Goal: Task Accomplishment & Management: Complete application form

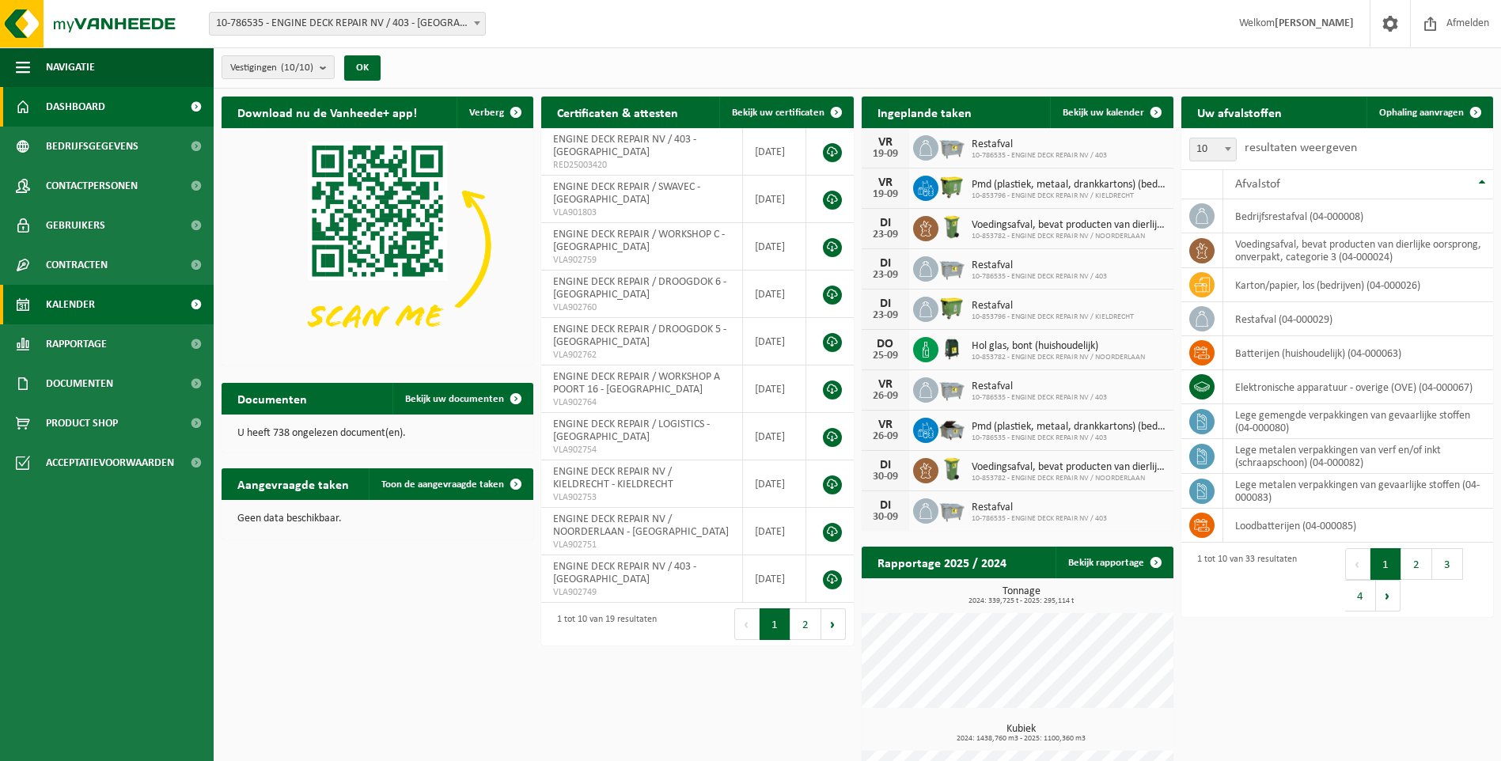
click at [93, 302] on span "Kalender" at bounding box center [70, 305] width 49 height 40
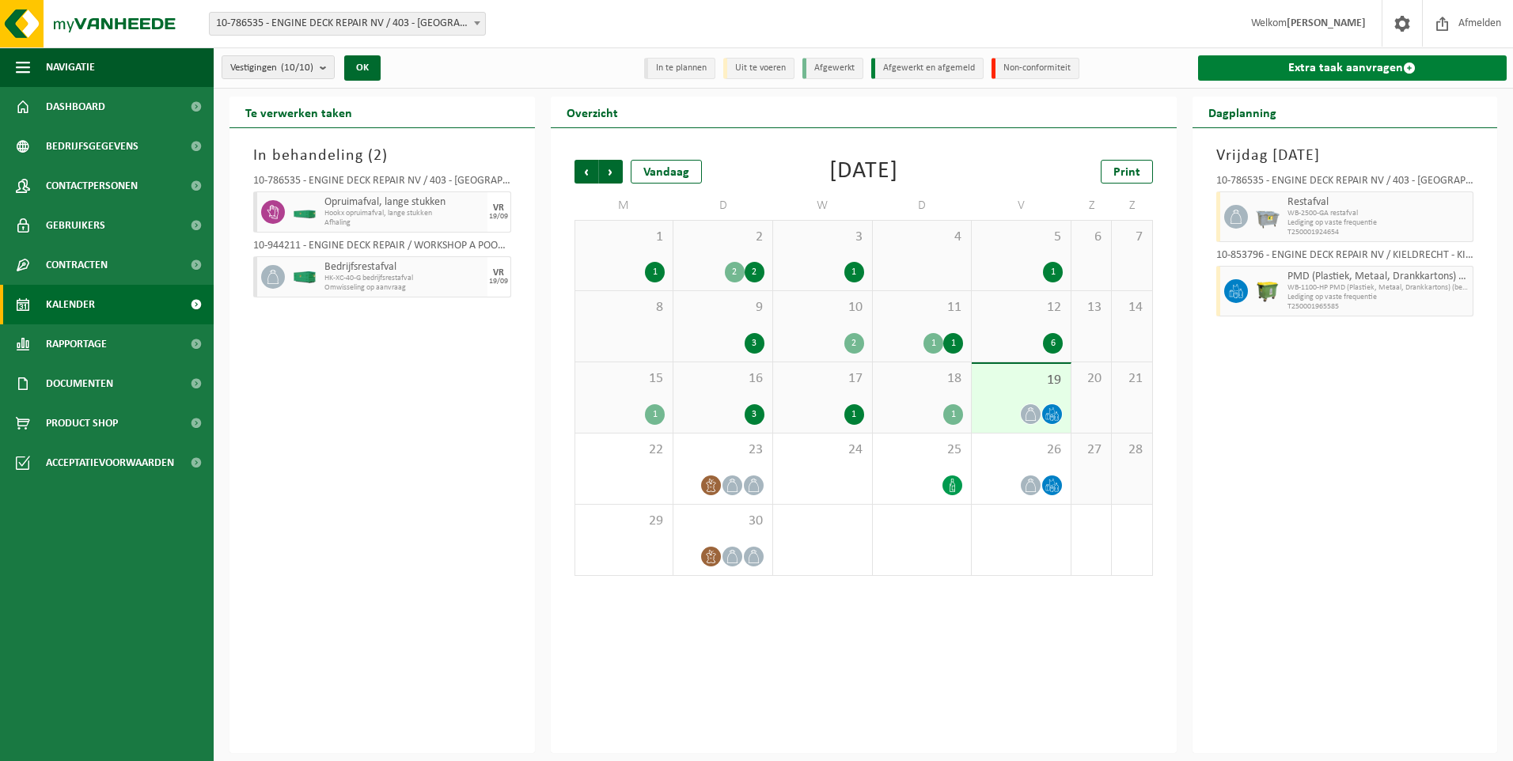
click at [1393, 70] on link "Extra taak aanvragen" at bounding box center [1352, 67] width 309 height 25
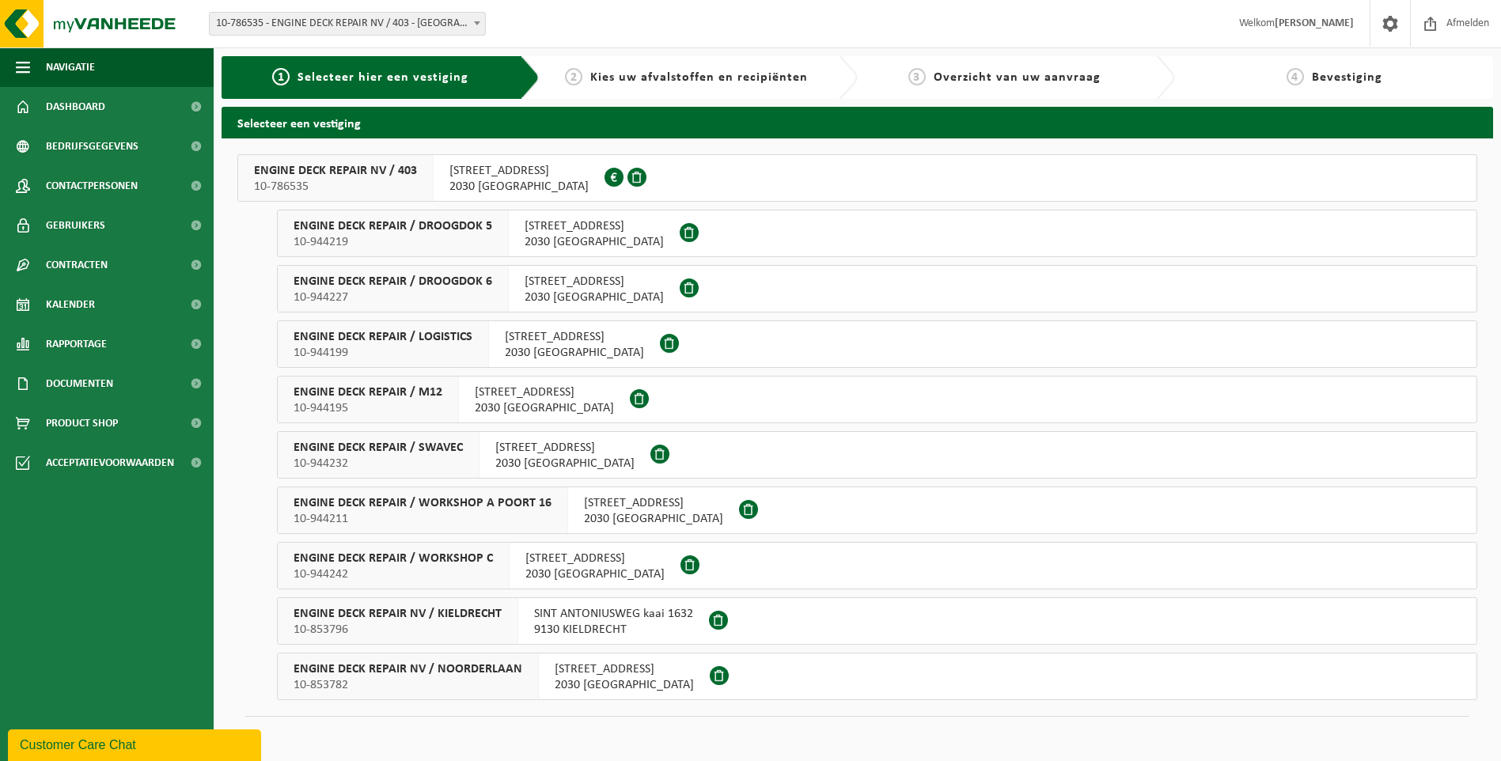
click at [552, 507] on div "ENGINE DECK REPAIR / WORKSHOP A POORT 16 10-944211" at bounding box center [423, 510] width 290 height 46
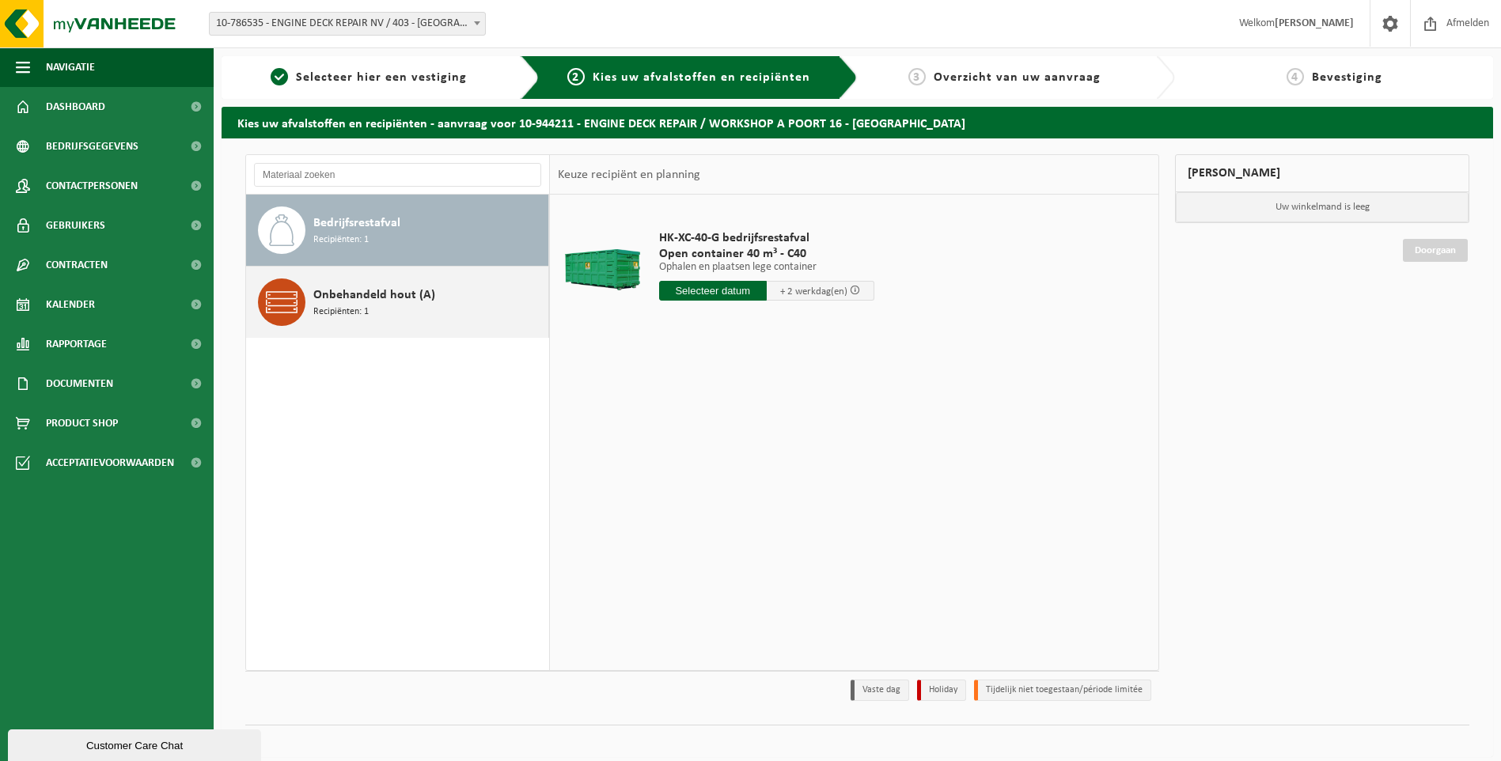
click at [336, 285] on div "Onbehandeld hout (A) Recipiënten: 1" at bounding box center [428, 302] width 231 height 47
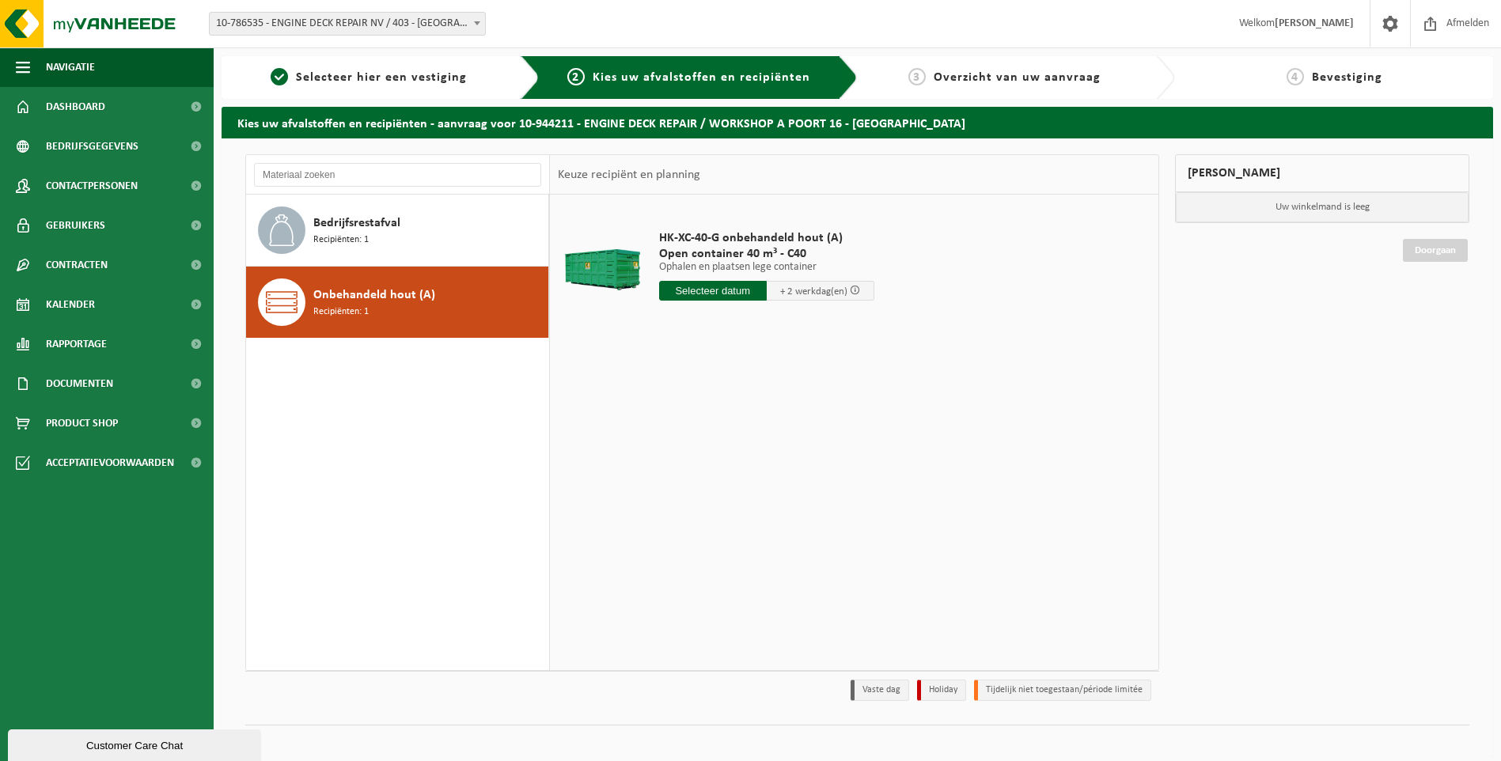
click at [707, 292] on input "text" at bounding box center [713, 291] width 108 height 20
click at [673, 453] on div "22" at bounding box center [674, 456] width 28 height 25
type input "Van 2025-09-22"
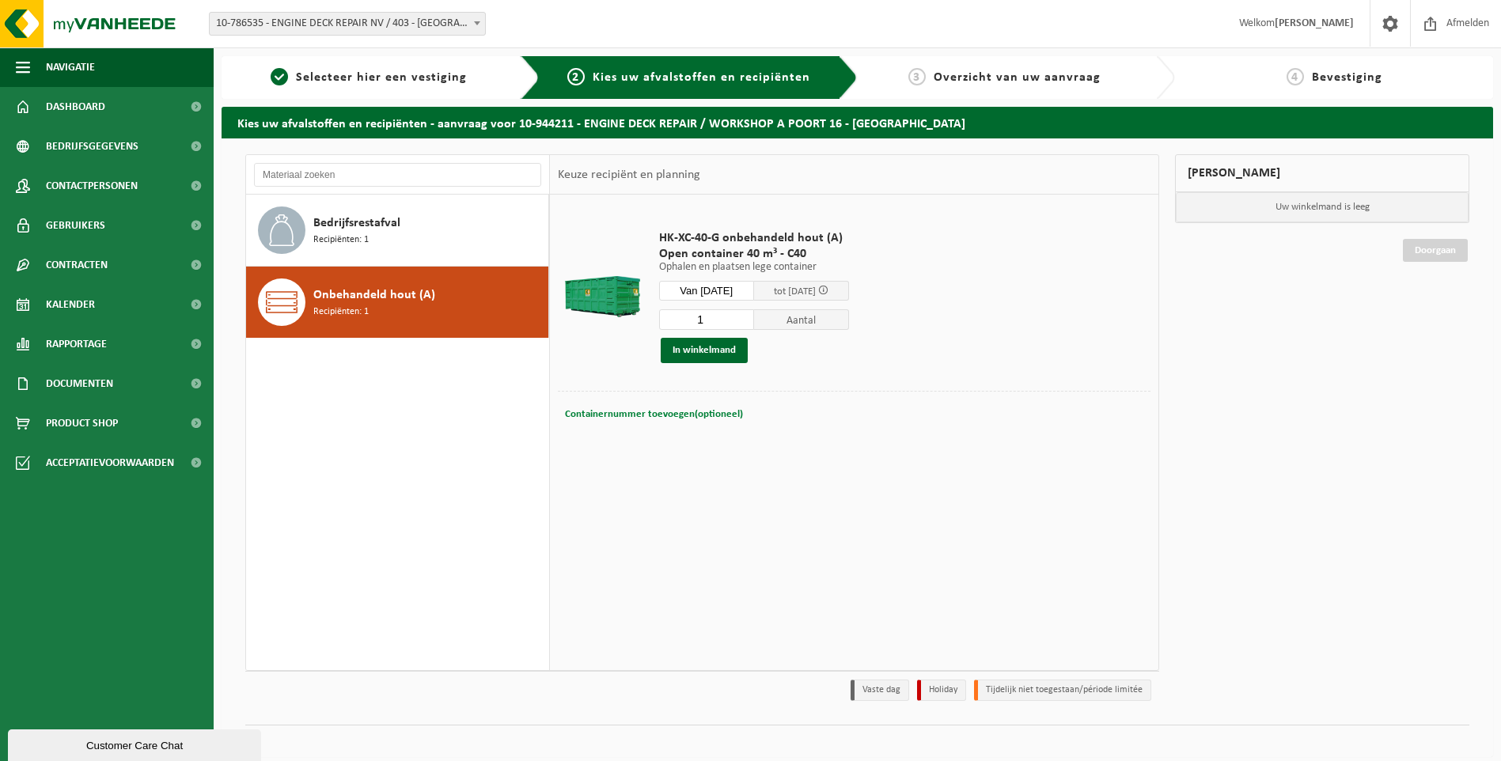
click at [657, 409] on span "Containernummer toevoegen(optioneel)" at bounding box center [654, 414] width 178 height 10
type input "C40.556"
click at [707, 343] on button "In winkelmand" at bounding box center [704, 350] width 87 height 25
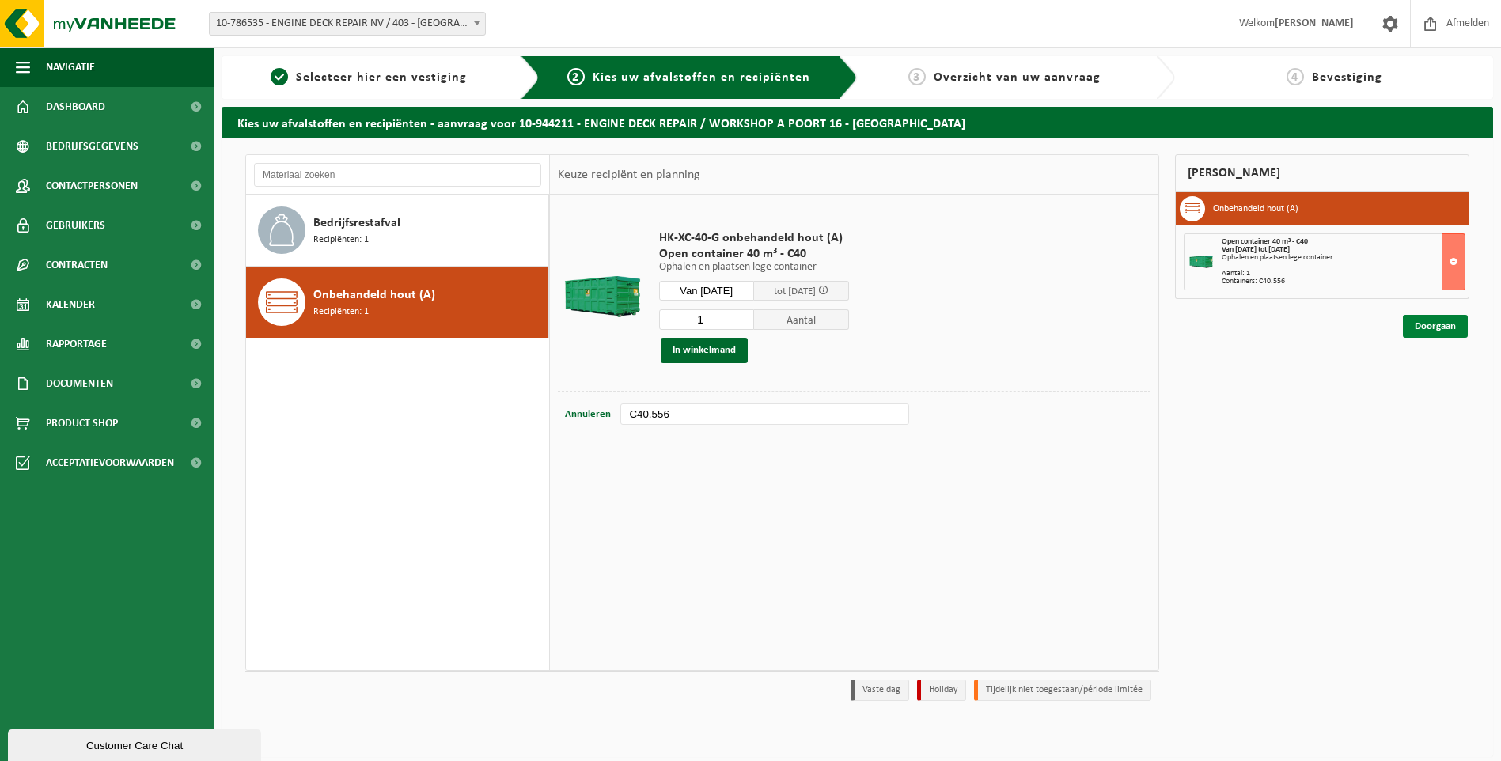
click at [1416, 329] on link "Doorgaan" at bounding box center [1435, 326] width 65 height 23
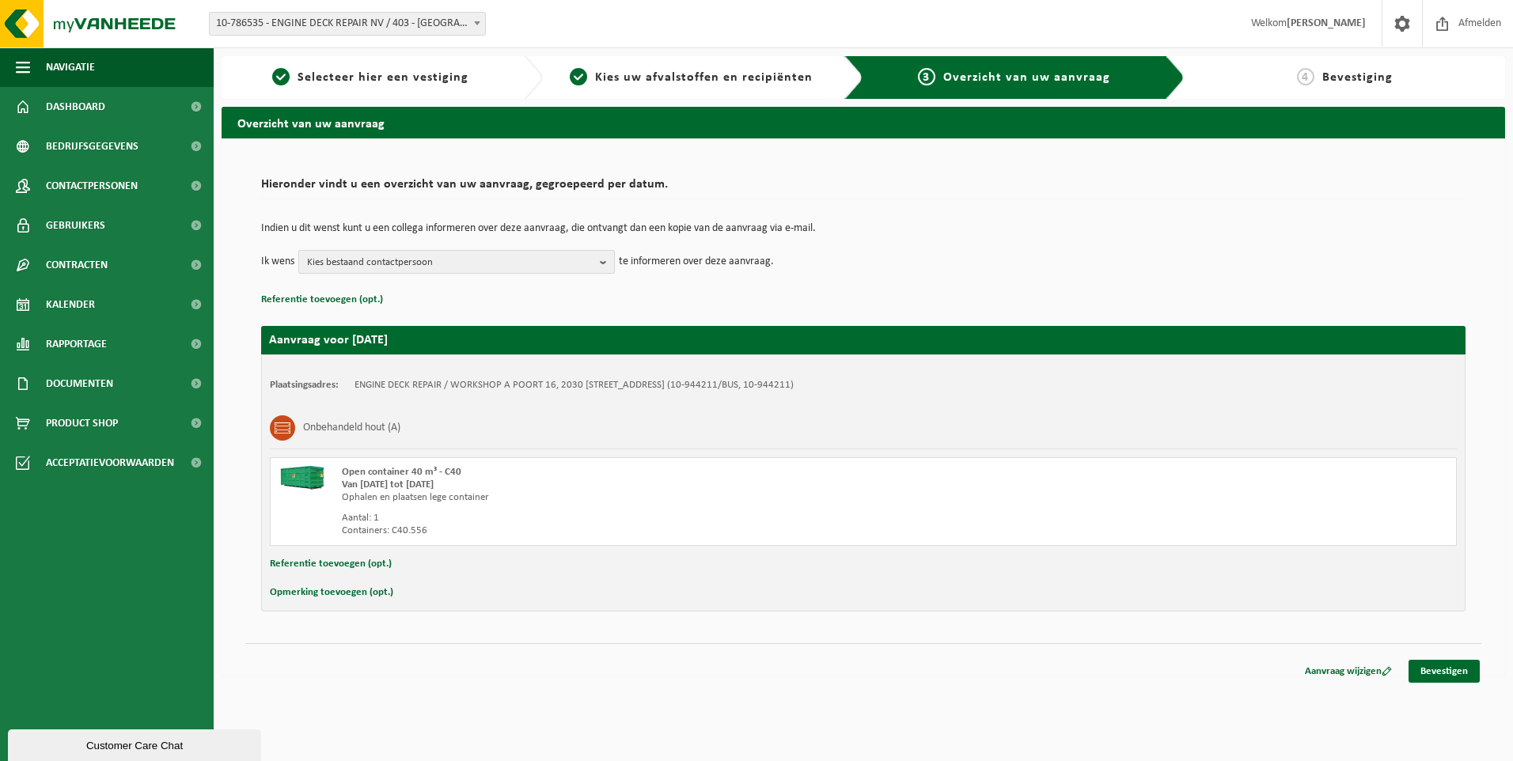
click at [413, 258] on span "Kies bestaand contactpersoon" at bounding box center [450, 263] width 286 height 24
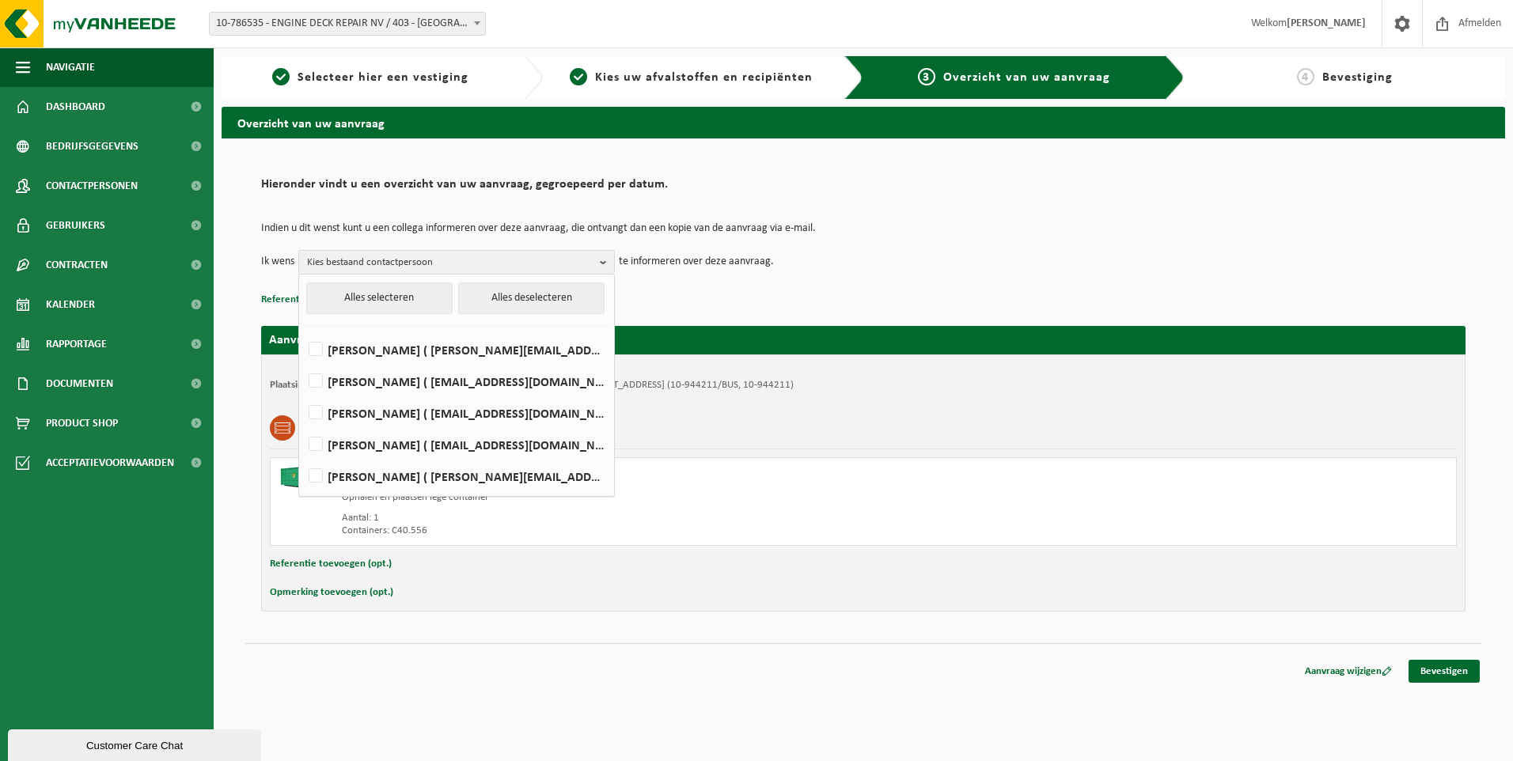
click at [359, 362] on li "LIEVEN GILLIS ( lieven@consultes.be )" at bounding box center [456, 378] width 307 height 32
click at [372, 354] on label "Elizabeth Evans ( elizabeth.evans@edr-antwerp.eu )" at bounding box center [455, 350] width 301 height 24
click at [303, 330] on input "Elizabeth Evans ( elizabeth.evans@edr-antwerp.eu )" at bounding box center [302, 329] width 1 height 1
checkbox input "true"
click at [368, 382] on label "LIEVEN GILLIS ( lieven@consultes.be )" at bounding box center [455, 382] width 301 height 24
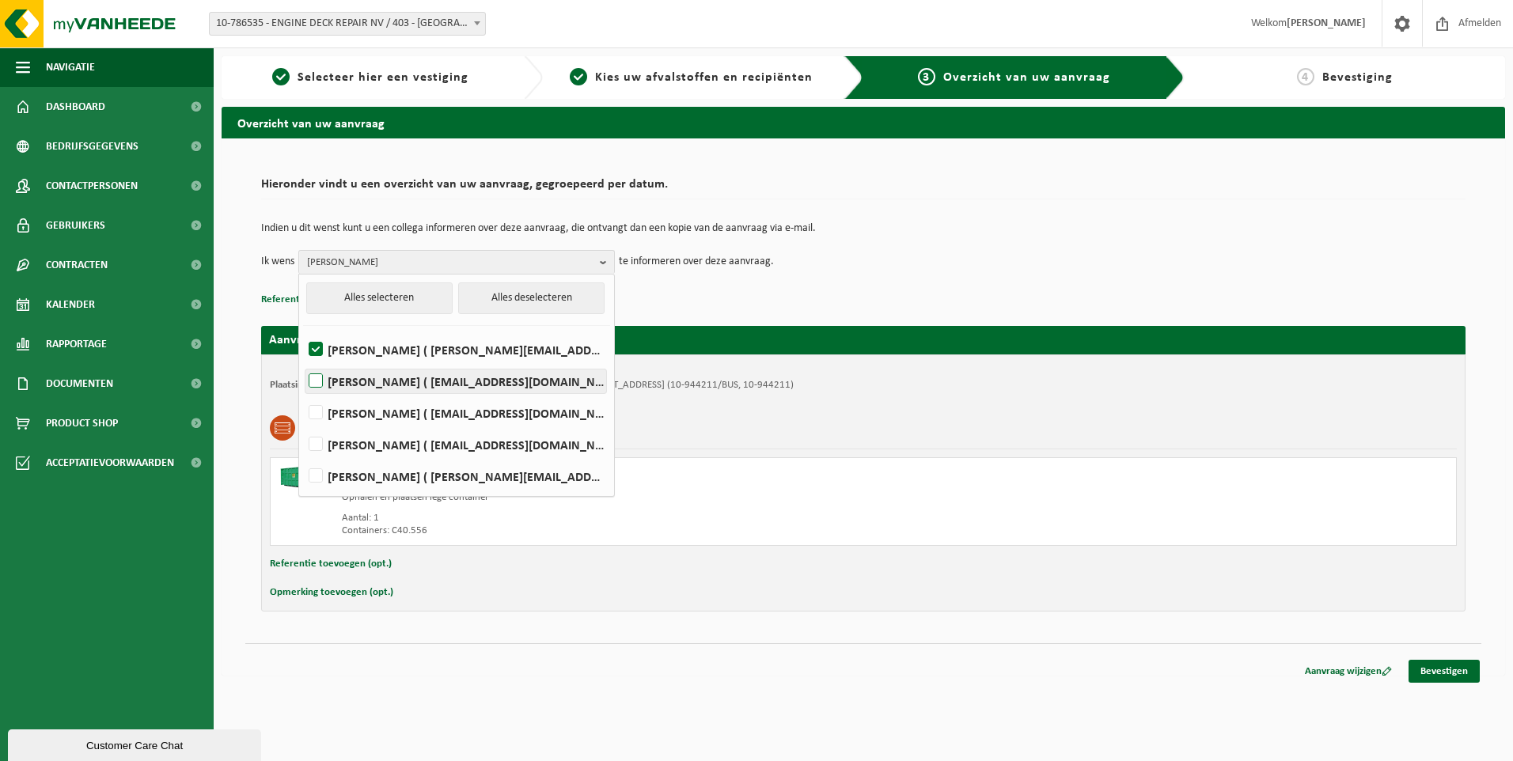
click at [303, 362] on input "LIEVEN GILLIS ( lieven@consultes.be )" at bounding box center [302, 361] width 1 height 1
checkbox input "true"
click at [366, 413] on label "FRÉDÉRIC LYTENS ( flytens@edr-antwerp.eu )" at bounding box center [455, 413] width 301 height 24
click at [303, 393] on input "FRÉDÉRIC LYTENS ( flytens@edr-antwerp.eu )" at bounding box center [302, 393] width 1 height 1
checkbox input "true"
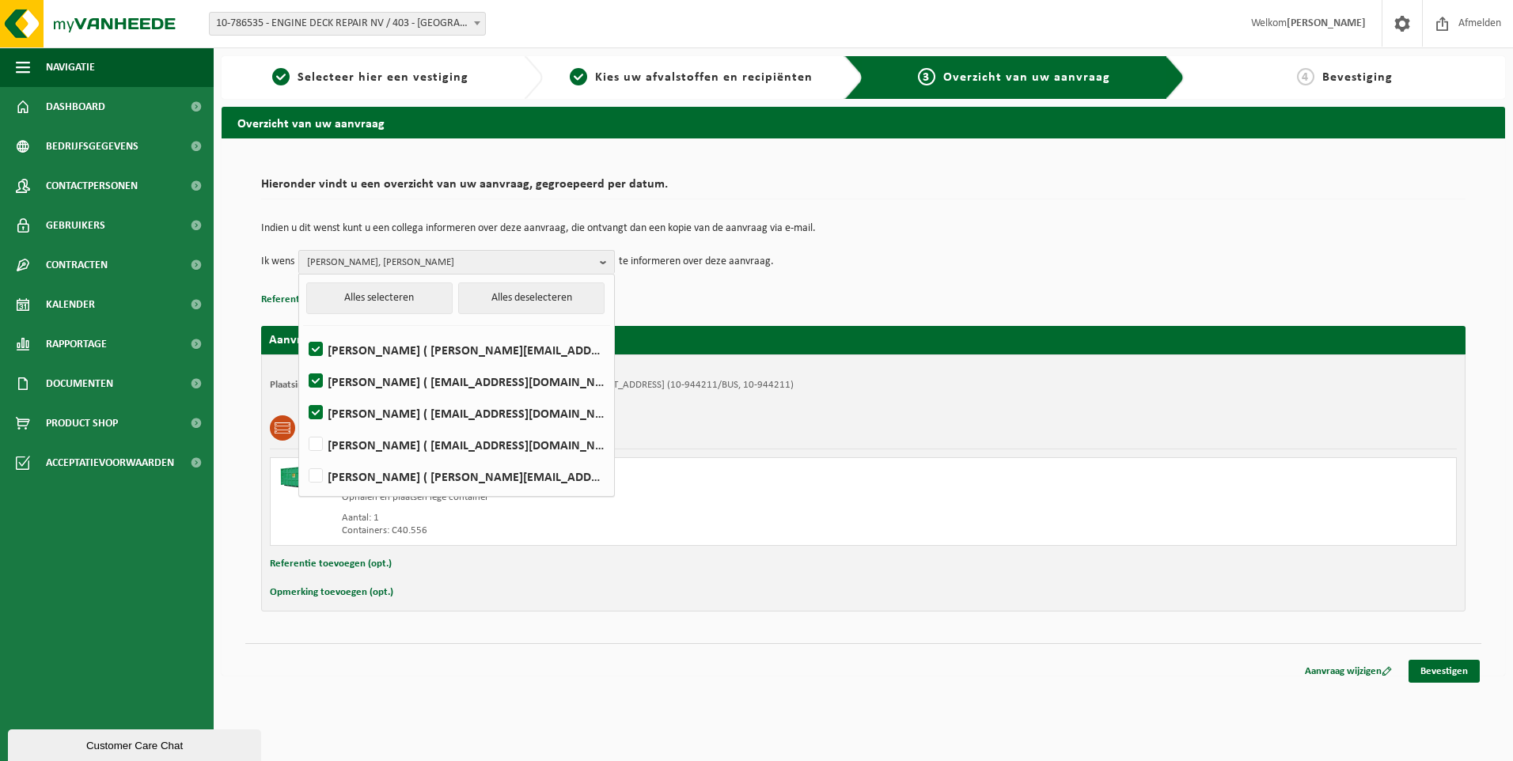
click at [970, 256] on td "Ik wens Elizabeth Evans, LIEVEN GILLIS, FRÉDÉRIC LYTENS Alles selecteren Alles …" at bounding box center [863, 262] width 1204 height 24
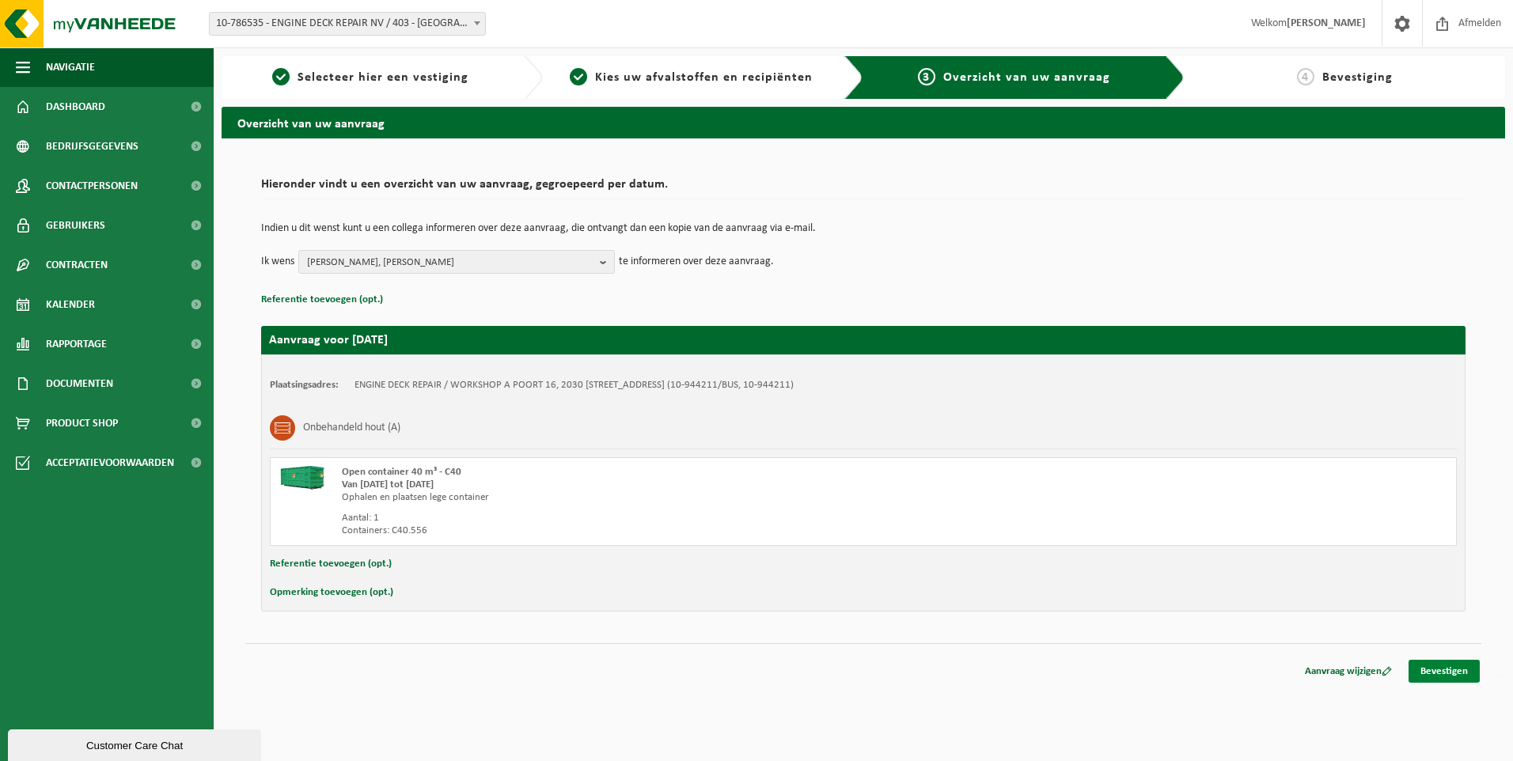
click at [1452, 676] on link "Bevestigen" at bounding box center [1444, 671] width 71 height 23
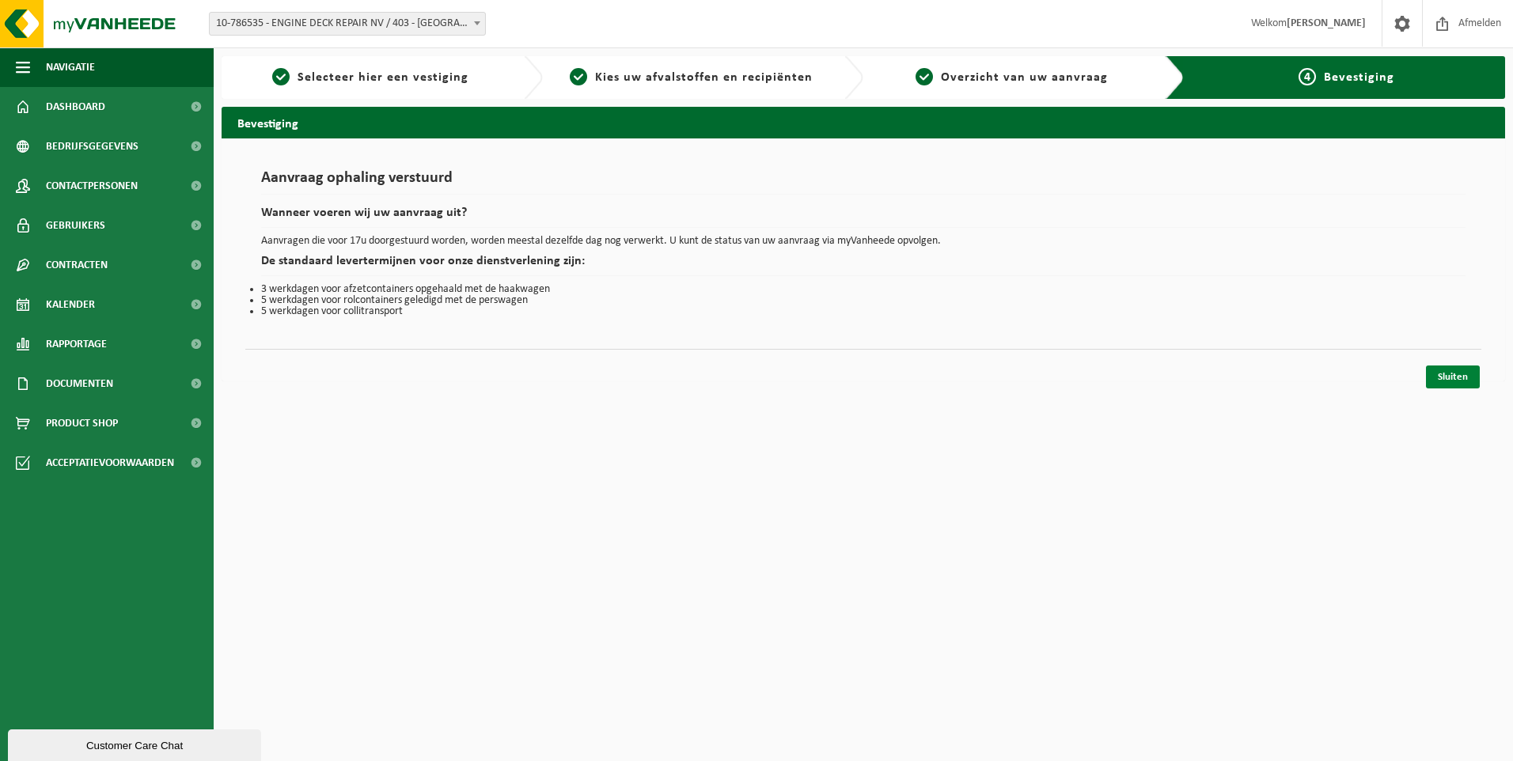
click at [1450, 367] on link "Sluiten" at bounding box center [1453, 377] width 54 height 23
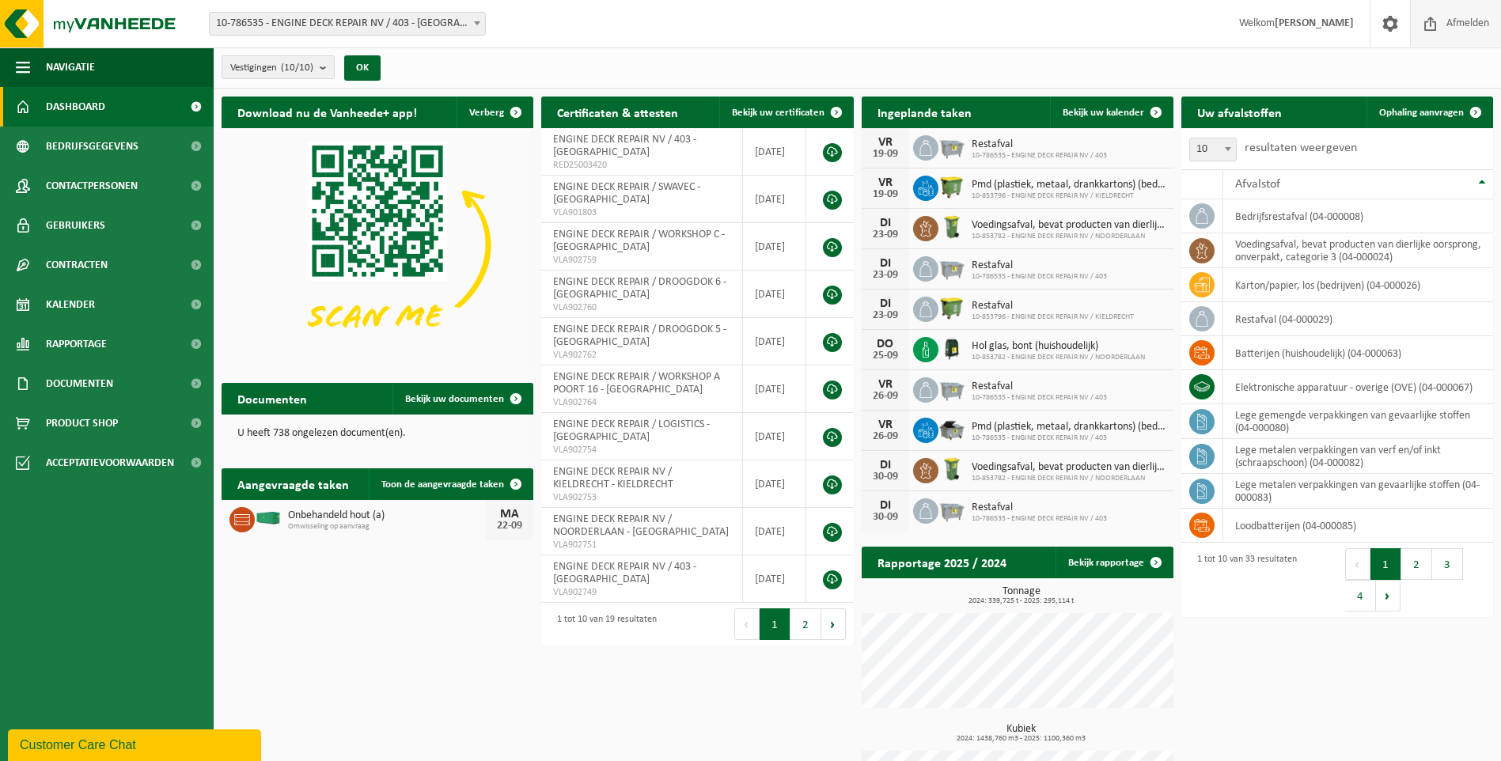
click at [1458, 17] on span "Afmelden" at bounding box center [1468, 23] width 51 height 47
